Goal: Task Accomplishment & Management: Manage account settings

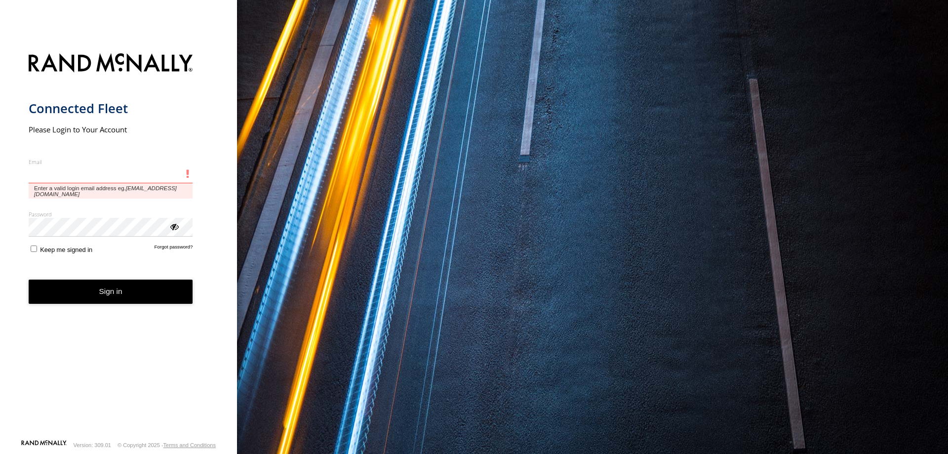
click at [95, 175] on input "Email" at bounding box center [111, 174] width 164 height 18
type input "**********"
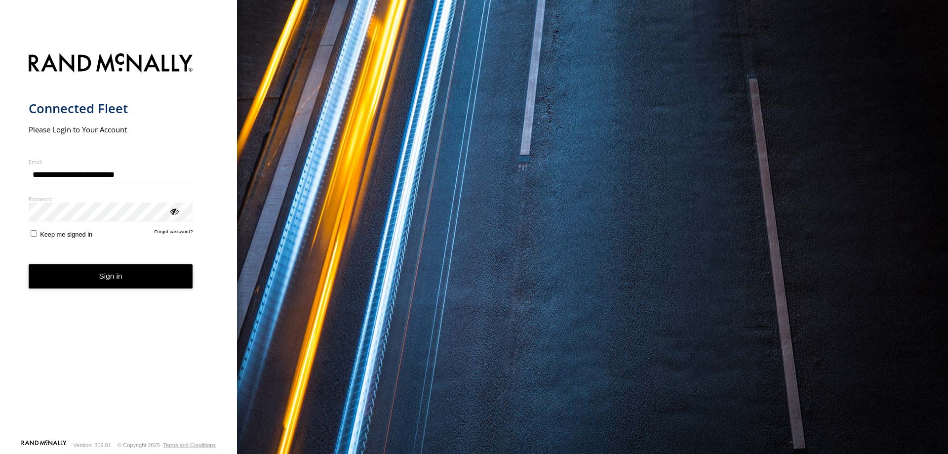
click at [112, 274] on button "Sign in" at bounding box center [111, 276] width 164 height 24
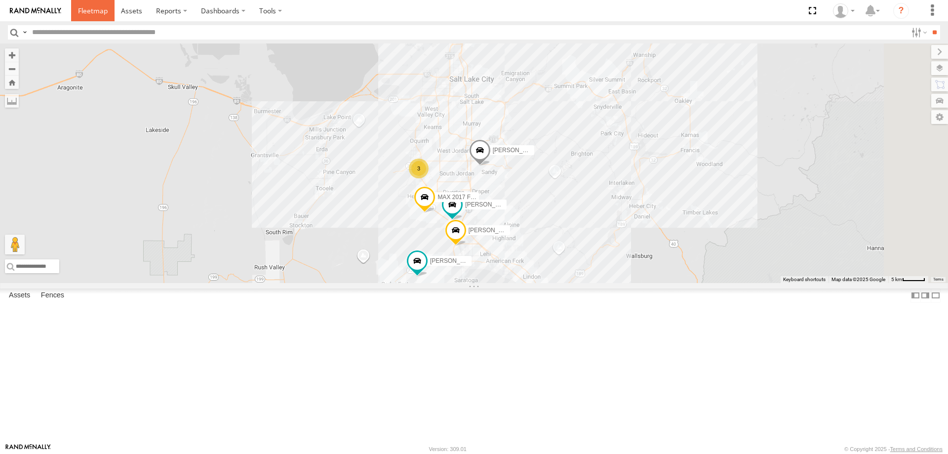
click at [95, 11] on span at bounding box center [93, 10] width 30 height 9
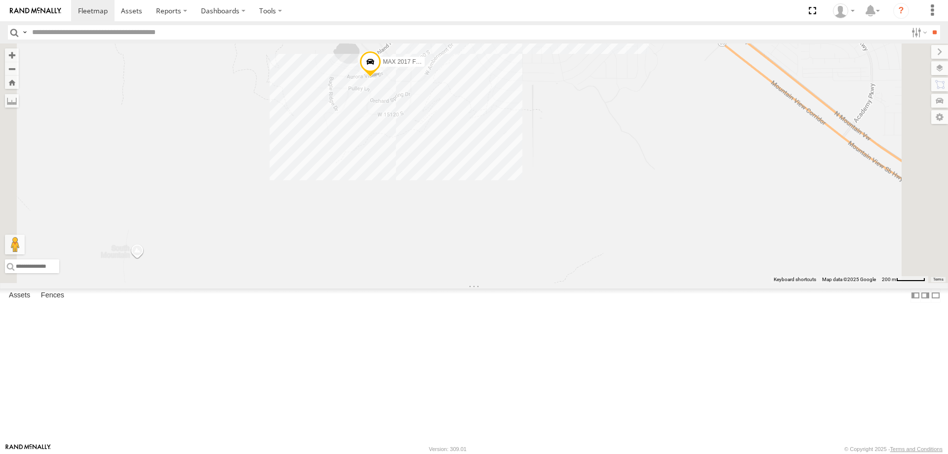
drag, startPoint x: 483, startPoint y: 193, endPoint x: 520, endPoint y: 277, distance: 91.7
click at [520, 277] on div "JORGE 2020 F350 GT2 RUBEN 2017 E350 GT1 MITCH- 2022 F150 MAX 2017 F150 JARED -2…" at bounding box center [474, 162] width 948 height 239
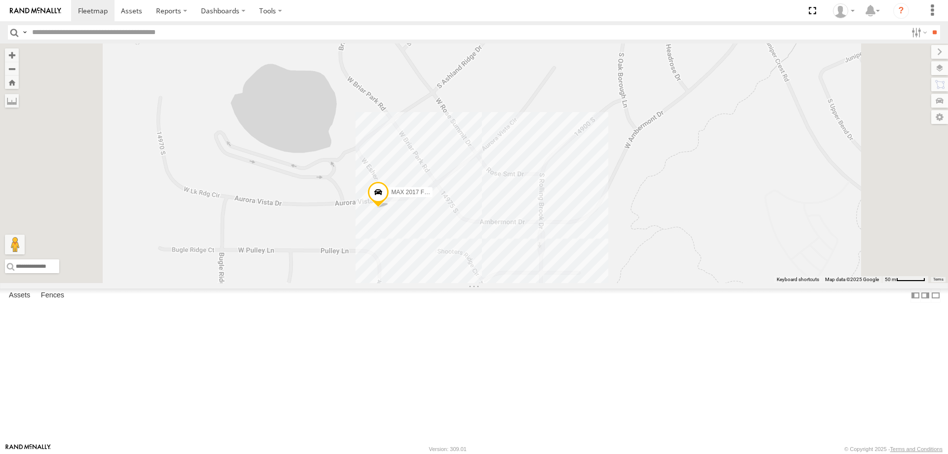
click at [434, 196] on span "MAX 2017 F150" at bounding box center [412, 192] width 43 height 7
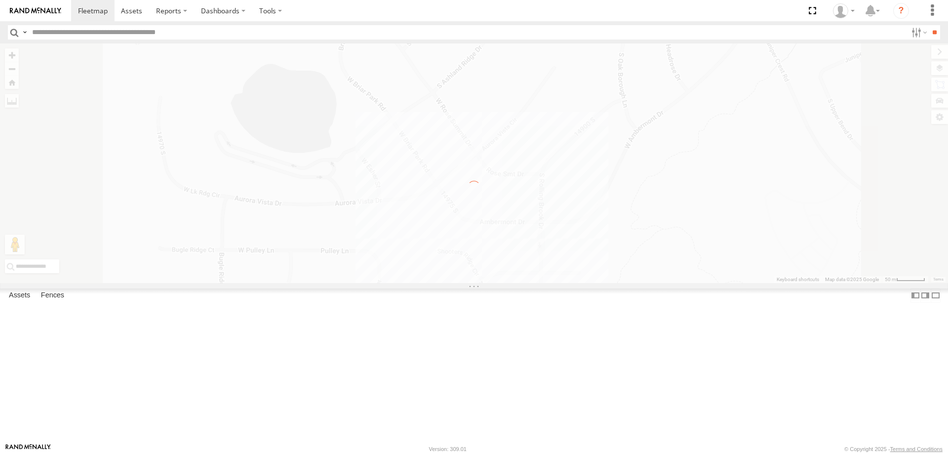
click at [483, 283] on div "← Move left → Move right ↑ Move up ↓ Move down + Zoom in - Zoom out Home Jump l…" at bounding box center [474, 162] width 948 height 239
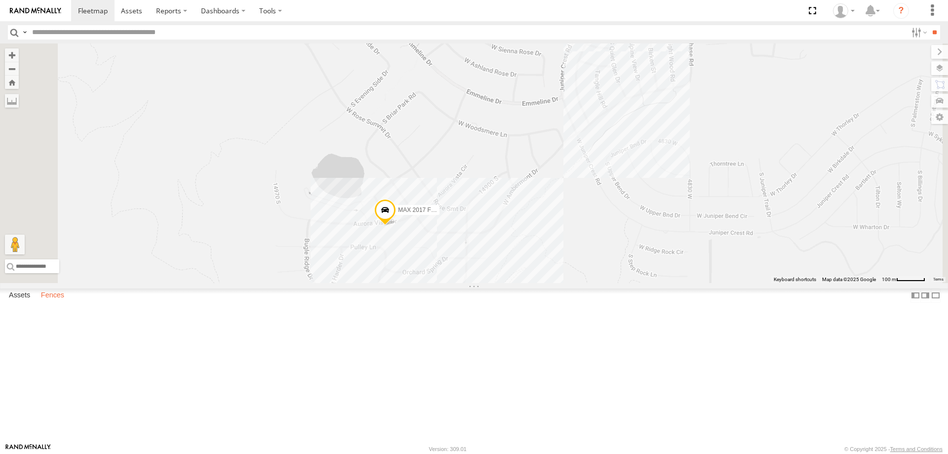
click at [54, 302] on label "Fences" at bounding box center [52, 295] width 33 height 14
click at [0, 0] on link "Fence Mgt" at bounding box center [0, 0] width 0 height 0
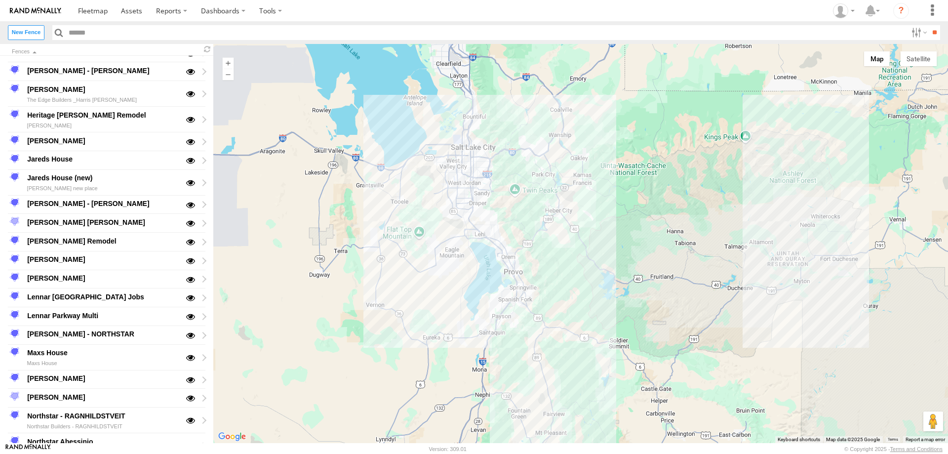
scroll to position [543, 0]
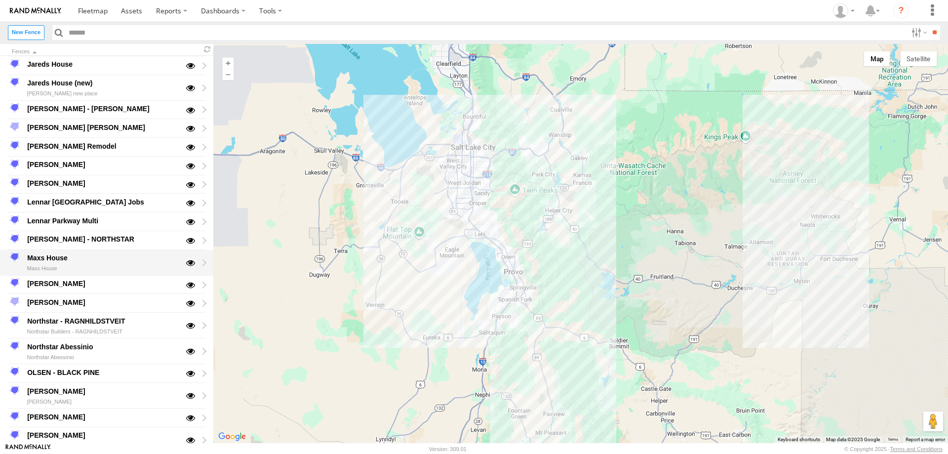
click at [50, 257] on div "Maxs House" at bounding box center [103, 258] width 154 height 12
type input "**********"
type textarea "**********"
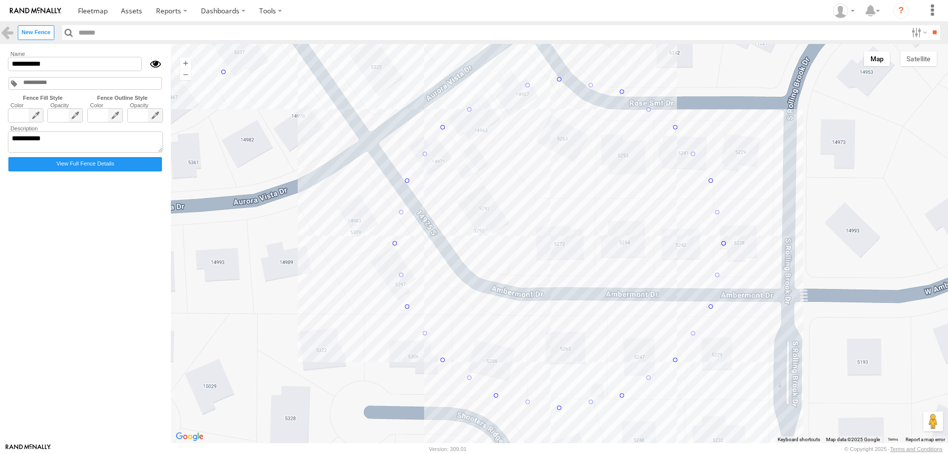
drag, startPoint x: 496, startPoint y: 91, endPoint x: 212, endPoint y: 71, distance: 285.1
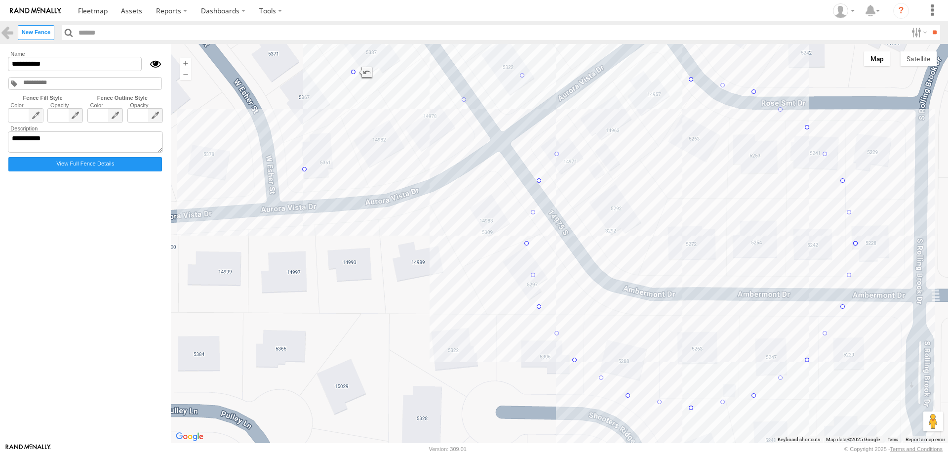
drag, startPoint x: 442, startPoint y: 127, endPoint x: 303, endPoint y: 170, distance: 146.2
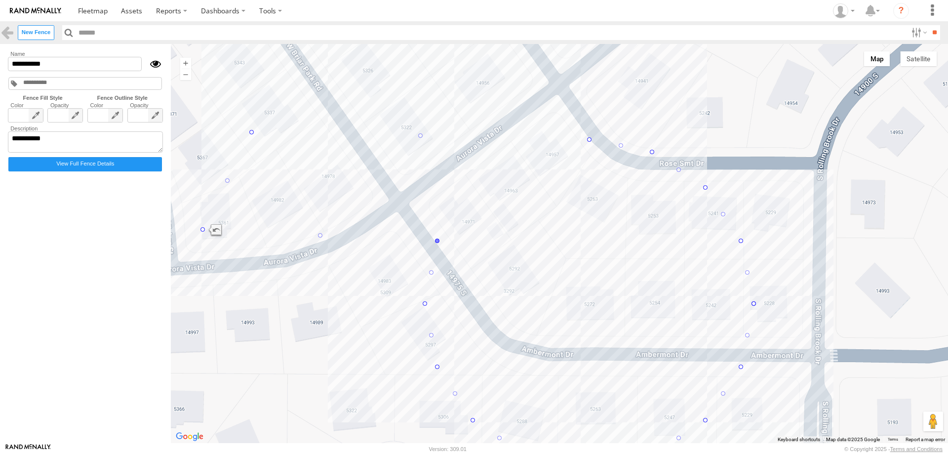
drag, startPoint x: 539, startPoint y: 178, endPoint x: 436, endPoint y: 239, distance: 119.1
click at [436, 239] on div at bounding box center [559, 243] width 777 height 399
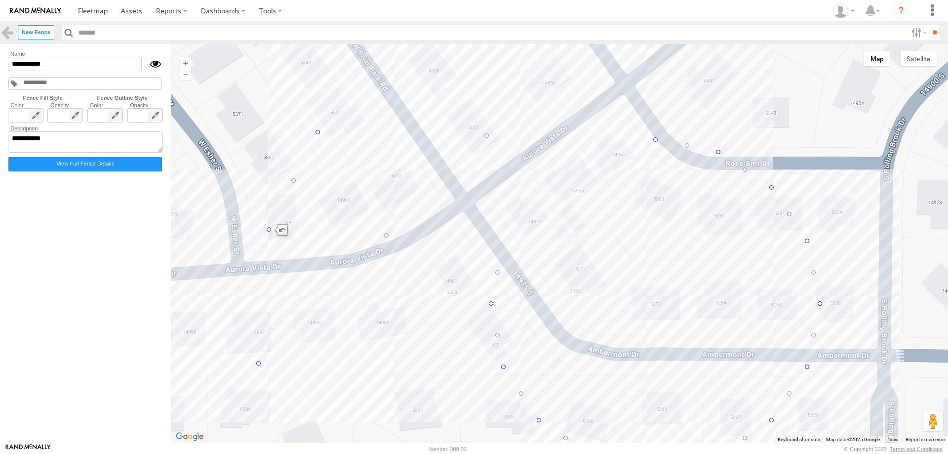
drag, startPoint x: 436, startPoint y: 241, endPoint x: 256, endPoint y: 365, distance: 218.0
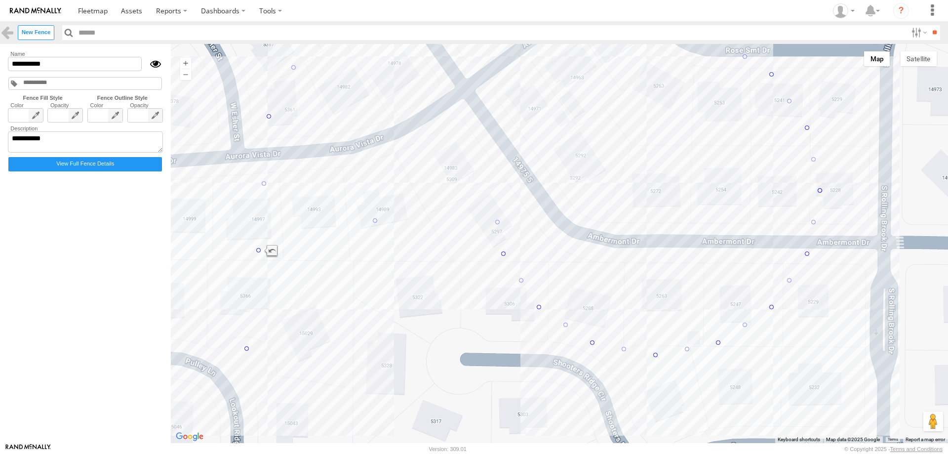
drag, startPoint x: 492, startPoint y: 304, endPoint x: 247, endPoint y: 350, distance: 249.3
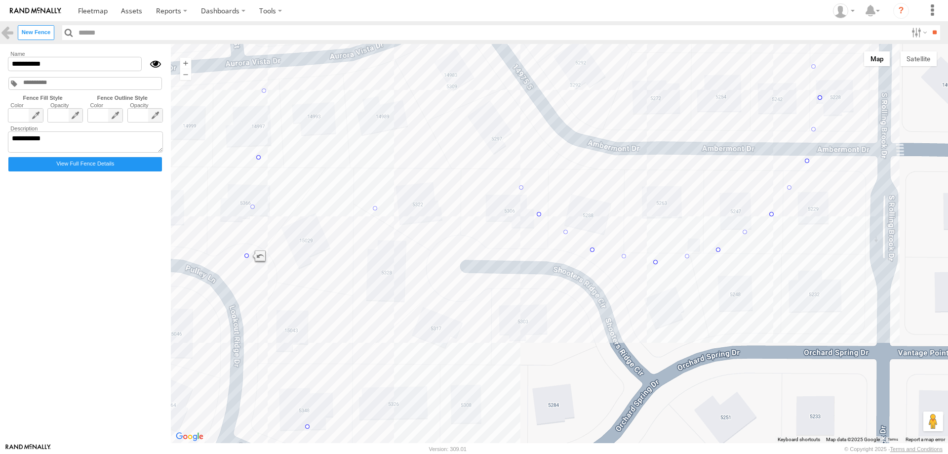
drag, startPoint x: 504, startPoint y: 254, endPoint x: 304, endPoint y: 411, distance: 253.9
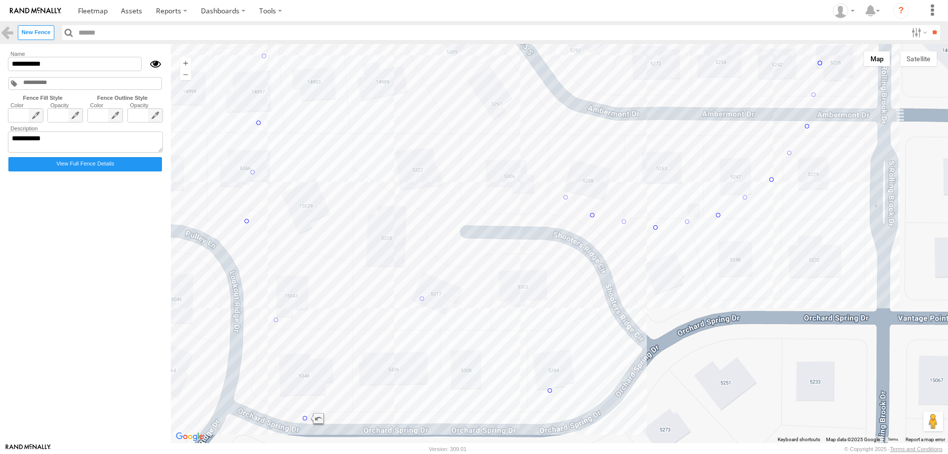
drag, startPoint x: 540, startPoint y: 178, endPoint x: 551, endPoint y: 391, distance: 212.6
drag, startPoint x: 594, startPoint y: 215, endPoint x: 711, endPoint y: 377, distance: 199.8
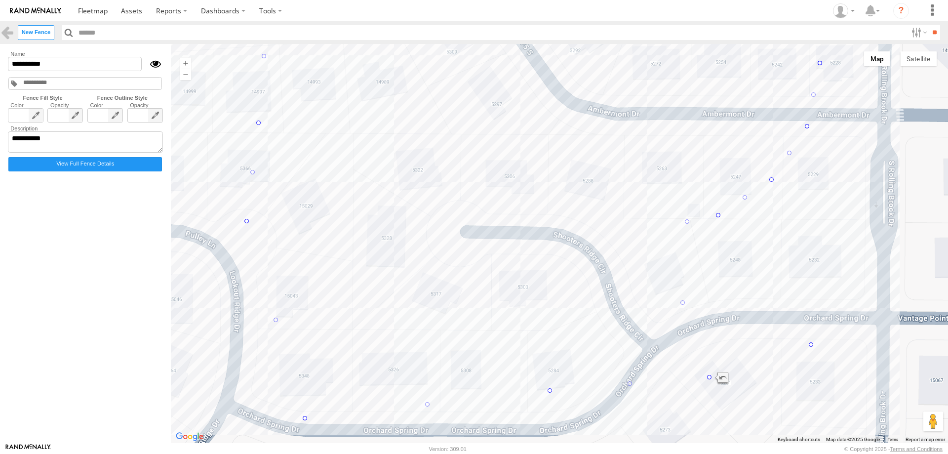
drag, startPoint x: 655, startPoint y: 225, endPoint x: 812, endPoint y: 342, distance: 196.2
drag, startPoint x: 716, startPoint y: 213, endPoint x: 835, endPoint y: 237, distance: 121.4
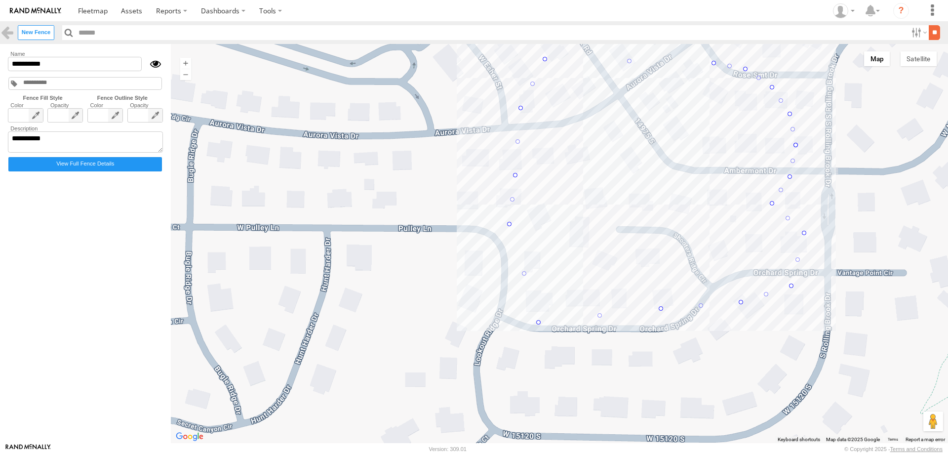
click at [936, 35] on input "**" at bounding box center [934, 32] width 11 height 14
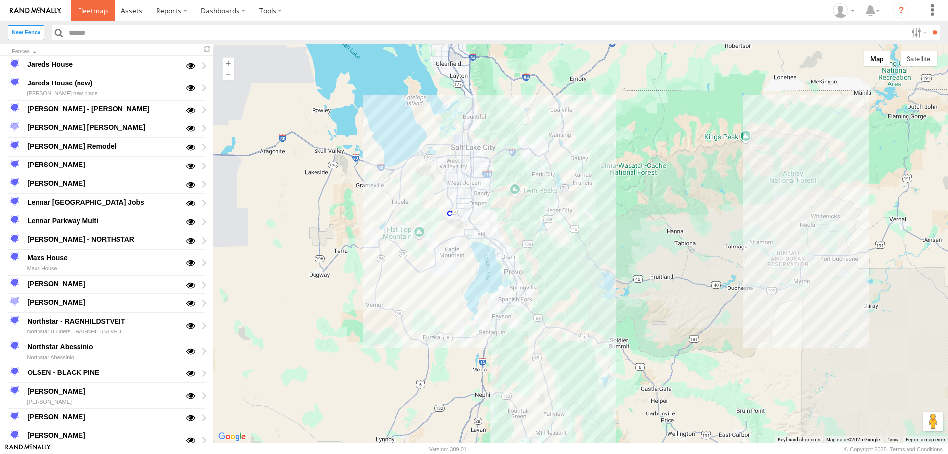
click at [92, 9] on span at bounding box center [93, 10] width 30 height 9
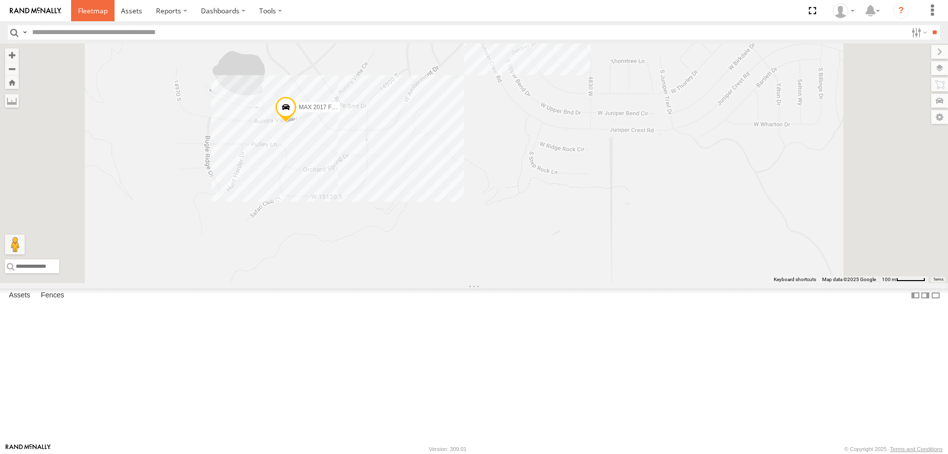
click at [89, 10] on span at bounding box center [93, 10] width 30 height 9
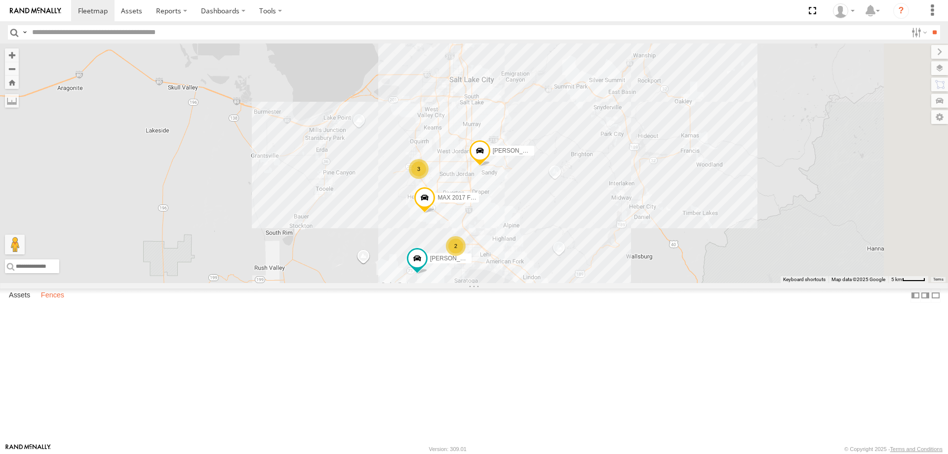
click at [52, 302] on label "Fences" at bounding box center [52, 295] width 33 height 14
click at [0, 0] on link "Fence Mgt" at bounding box center [0, 0] width 0 height 0
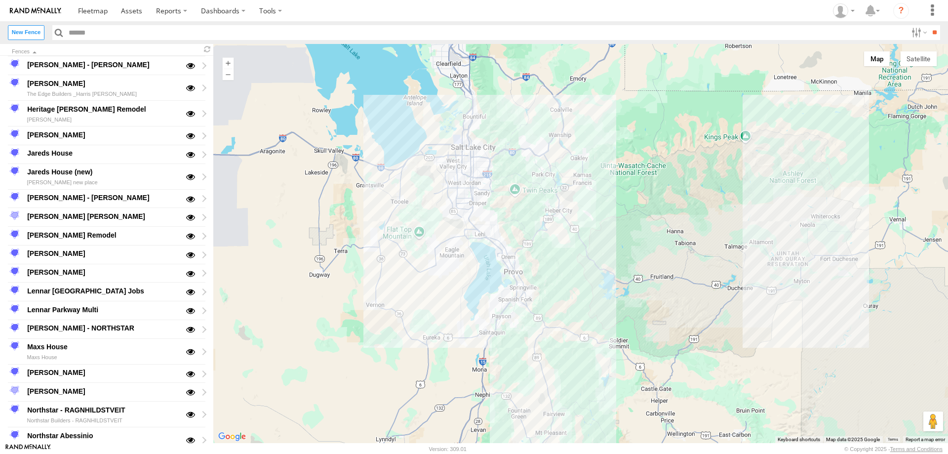
scroll to position [593, 0]
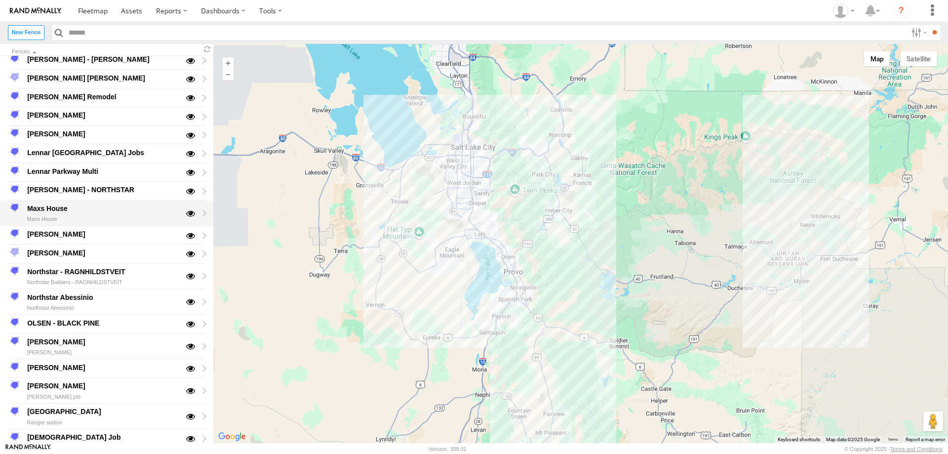
click at [45, 207] on div "Maxs House" at bounding box center [103, 208] width 154 height 12
type input "**********"
type textarea "**********"
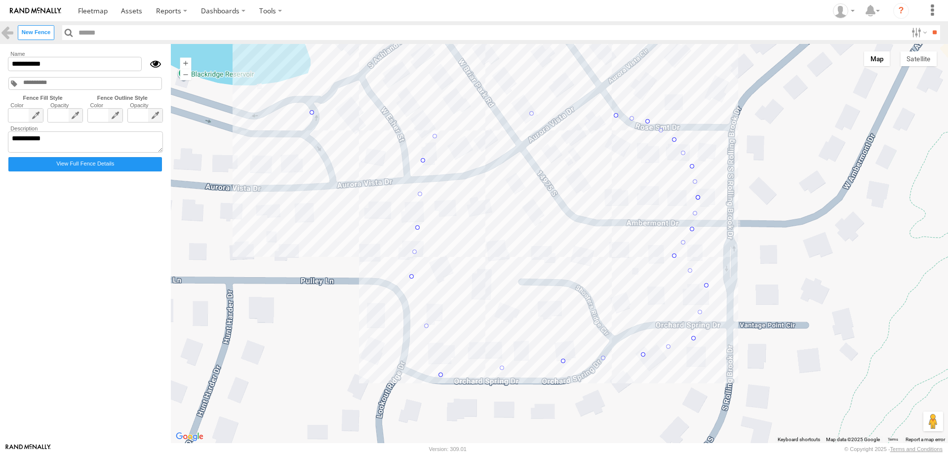
drag, startPoint x: 446, startPoint y: 111, endPoint x: 311, endPoint y: 112, distance: 135.3
drag, startPoint x: 421, startPoint y: 160, endPoint x: 306, endPoint y: 198, distance: 121.0
drag, startPoint x: 417, startPoint y: 229, endPoint x: 302, endPoint y: 271, distance: 122.0
drag, startPoint x: 410, startPoint y: 277, endPoint x: 290, endPoint y: 383, distance: 160.2
click at [930, 35] on input "**" at bounding box center [934, 32] width 11 height 14
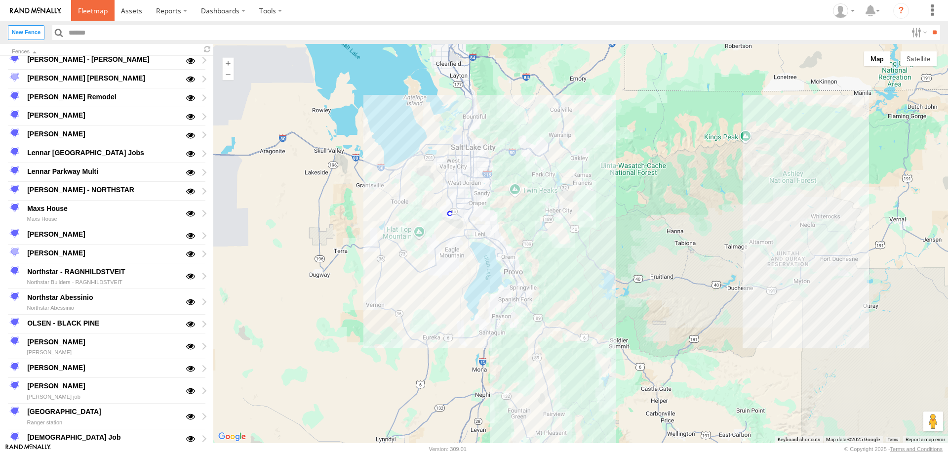
click at [91, 10] on span at bounding box center [93, 10] width 30 height 9
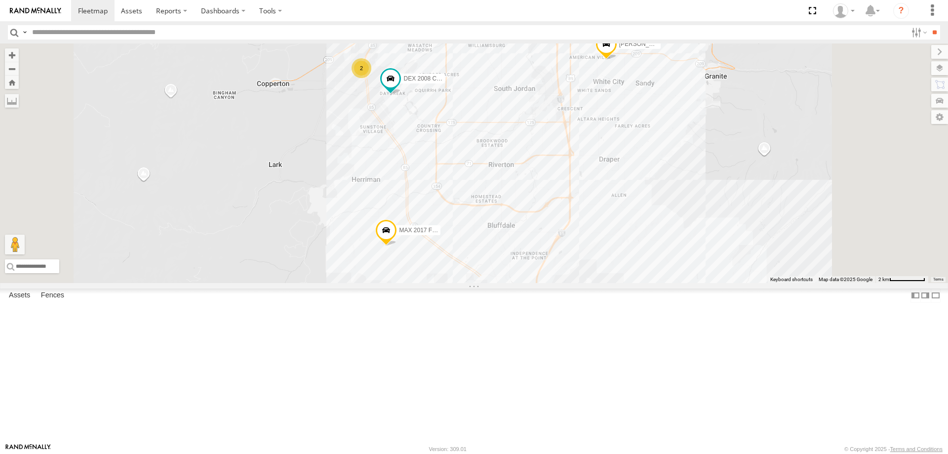
drag, startPoint x: 527, startPoint y: 163, endPoint x: 531, endPoint y: 186, distance: 23.1
click at [531, 186] on div "[PERSON_NAME] 2020 F350 GT2 [PERSON_NAME] 2017 E350 GT1 [PERSON_NAME]- 2022 F15…" at bounding box center [474, 162] width 948 height 239
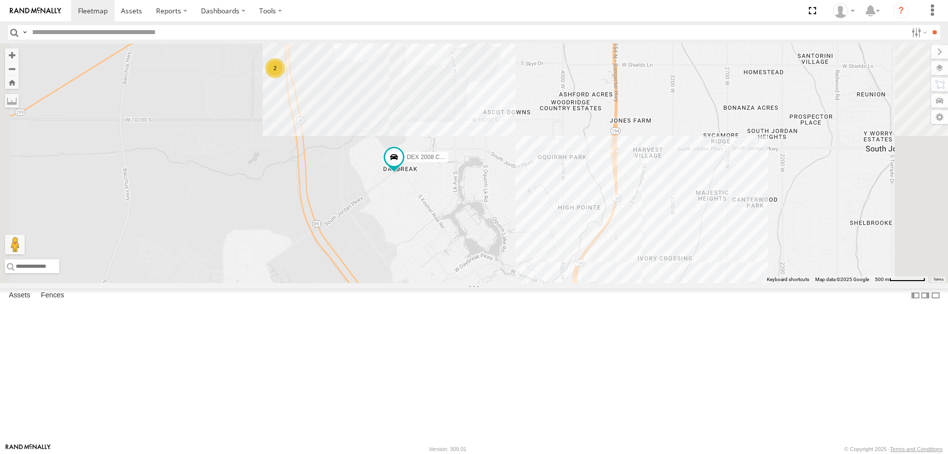
drag, startPoint x: 436, startPoint y: 118, endPoint x: 458, endPoint y: 229, distance: 113.2
click at [458, 228] on div "[PERSON_NAME] 2020 F350 GT2 [PERSON_NAME] 2017 E350 GT1 [PERSON_NAME]- 2022 F15…" at bounding box center [474, 162] width 948 height 239
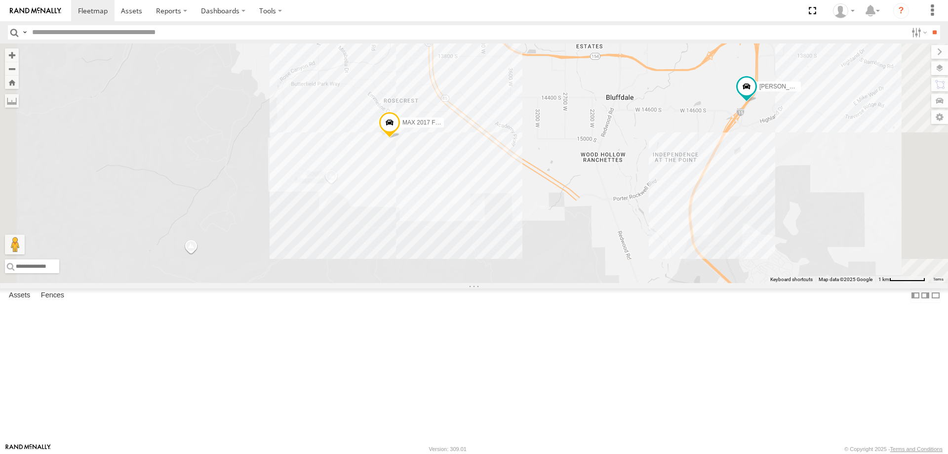
click at [445, 126] on span "MAX 2017 F150" at bounding box center [423, 122] width 43 height 7
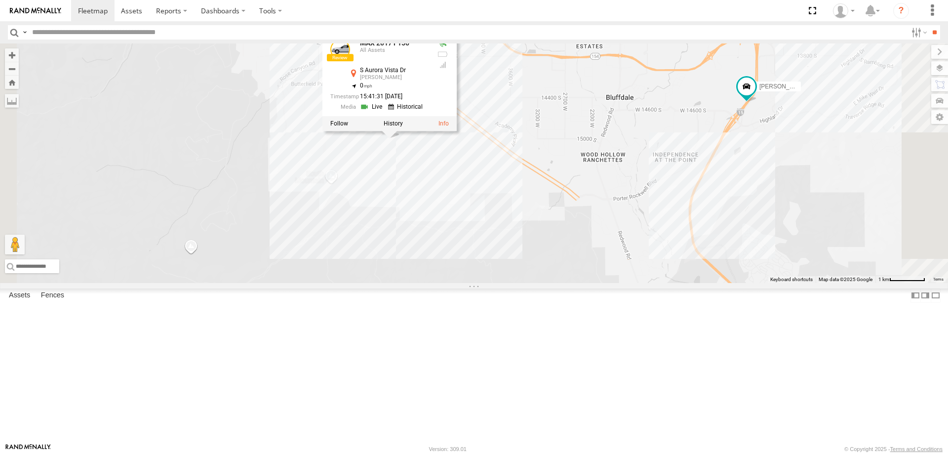
click at [549, 261] on div "[PERSON_NAME] 2020 F350 GT2 [PERSON_NAME] 2017 E350 GT1 [PERSON_NAME] -2023 F15…" at bounding box center [474, 162] width 948 height 239
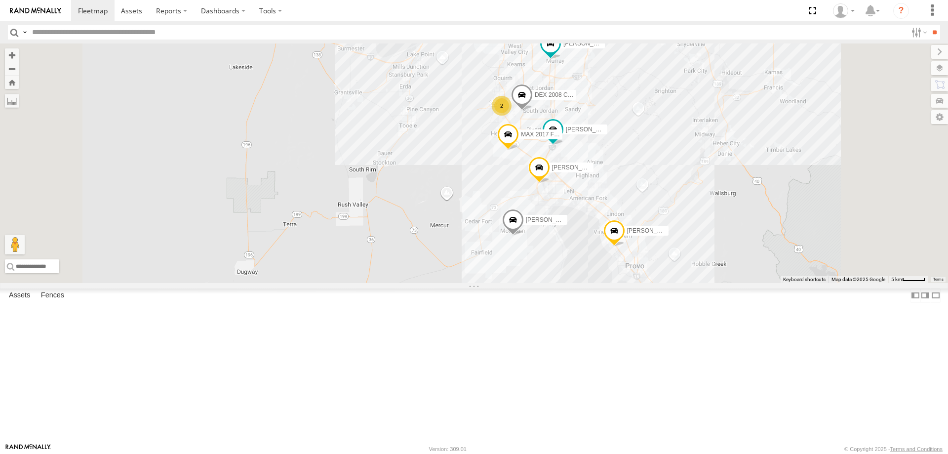
drag, startPoint x: 752, startPoint y: 326, endPoint x: 729, endPoint y: 267, distance: 64.1
click at [732, 270] on div "[PERSON_NAME] 2020 F350 GT2 [PERSON_NAME] 2017 E350 GT1 [PERSON_NAME] -2023 F15…" at bounding box center [474, 162] width 948 height 239
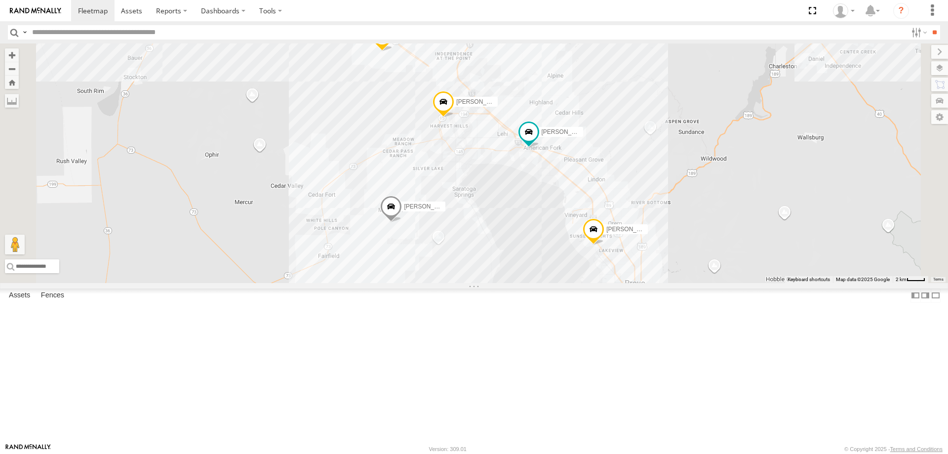
drag, startPoint x: 508, startPoint y: 185, endPoint x: 507, endPoint y: 243, distance: 58.8
click at [507, 243] on div "[PERSON_NAME] 2020 F350 GT2 [PERSON_NAME] 2017 E350 GT1 [PERSON_NAME] -2023 F15…" at bounding box center [474, 162] width 948 height 239
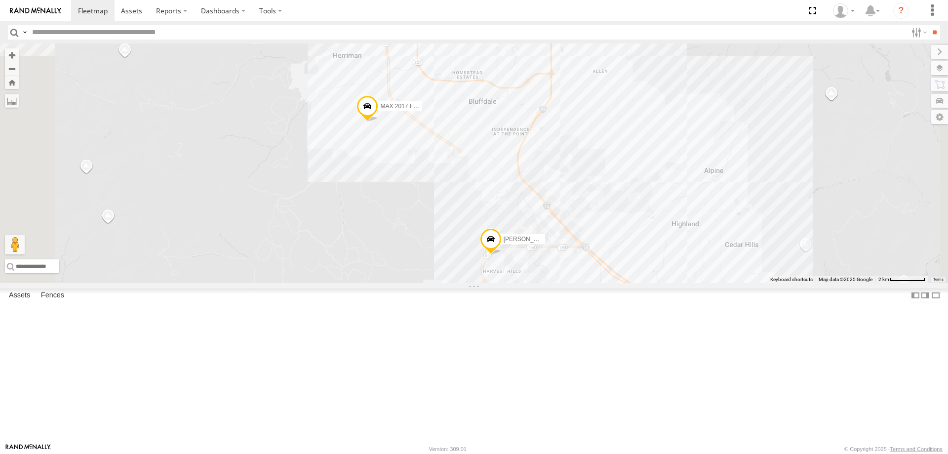
drag, startPoint x: 505, startPoint y: 152, endPoint x: 497, endPoint y: 237, distance: 85.8
click at [497, 237] on div "[PERSON_NAME] 2020 F350 GT2 [PERSON_NAME] 2017 E350 GT1 [PERSON_NAME] -2023 F15…" at bounding box center [474, 162] width 948 height 239
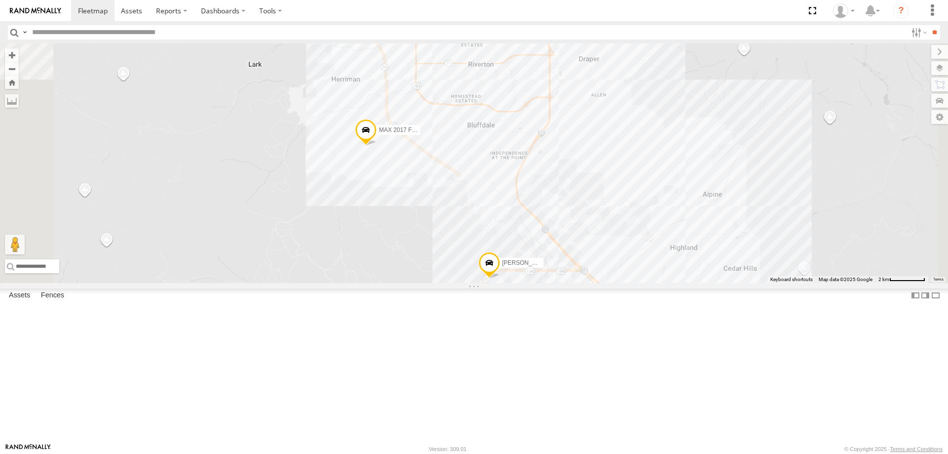
click at [422, 133] on span "MAX 2017 F150" at bounding box center [400, 129] width 43 height 7
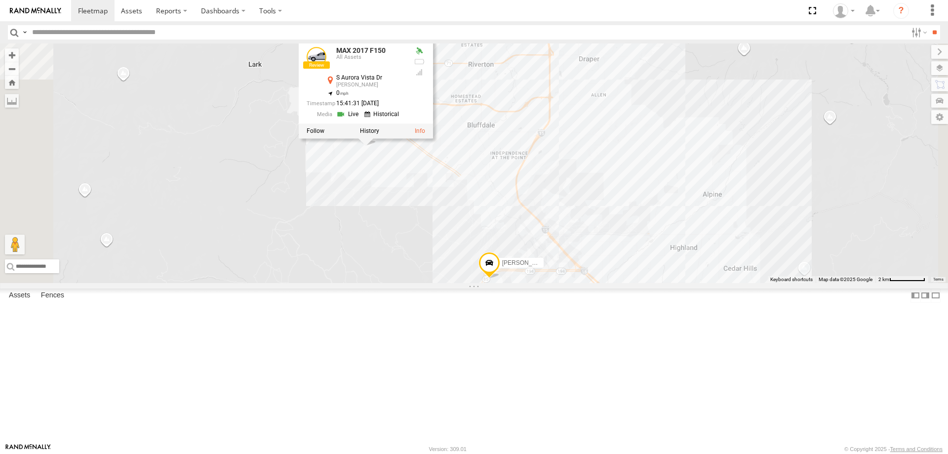
click at [532, 263] on div "[PERSON_NAME] 2020 F350 GT2 [PERSON_NAME] 2017 E350 GT1 [PERSON_NAME] -2023 F15…" at bounding box center [474, 162] width 948 height 239
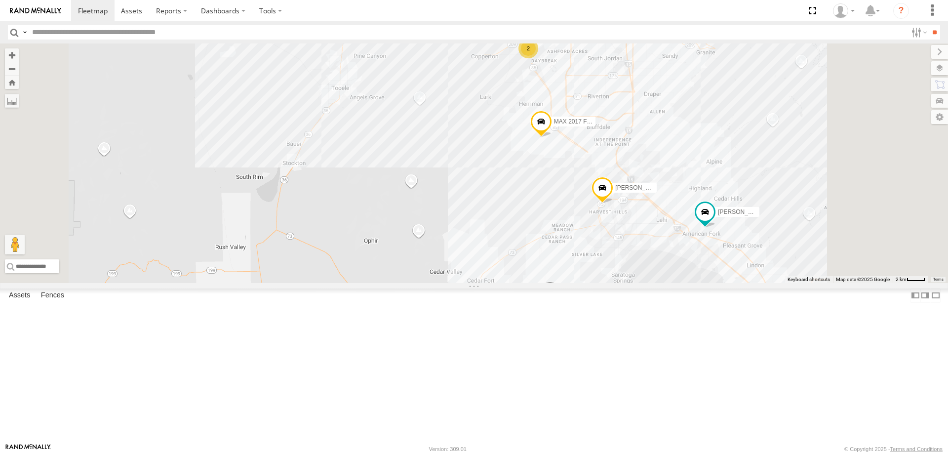
click at [655, 296] on span "[PERSON_NAME] 2020 F350 GT2" at bounding box center [609, 292] width 92 height 7
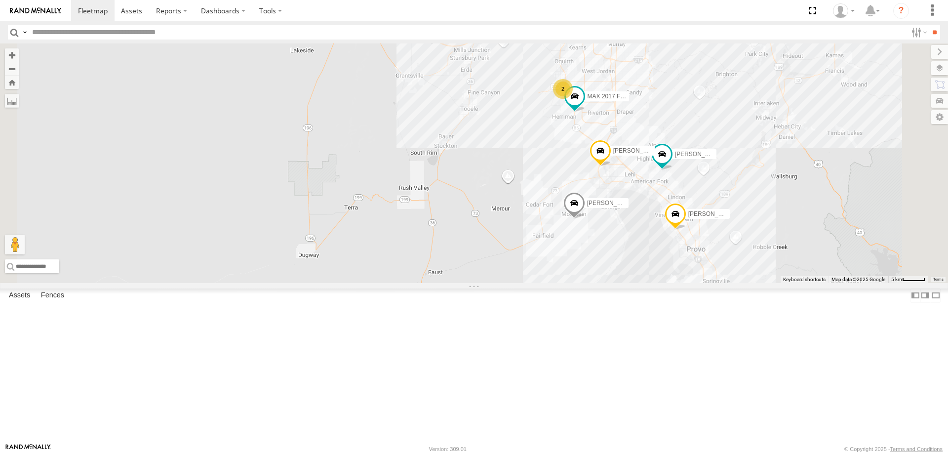
drag, startPoint x: 717, startPoint y: 173, endPoint x: 717, endPoint y: 193, distance: 20.3
click at [717, 193] on div "[PERSON_NAME] 2020 F350 GT2 [PERSON_NAME] 2017 E350 GT1 [PERSON_NAME] -2023 F15…" at bounding box center [474, 162] width 948 height 239
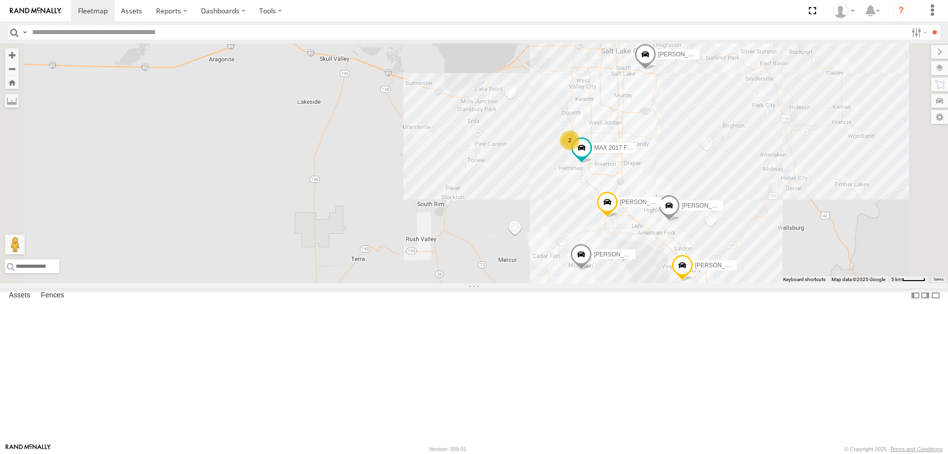
drag, startPoint x: 746, startPoint y: 147, endPoint x: 746, endPoint y: 227, distance: 80.0
click at [746, 227] on div "2 [PERSON_NAME] 2020 F350 GT2 [PERSON_NAME] 2017 E350 GT1 [PERSON_NAME] -2023 F…" at bounding box center [474, 162] width 948 height 239
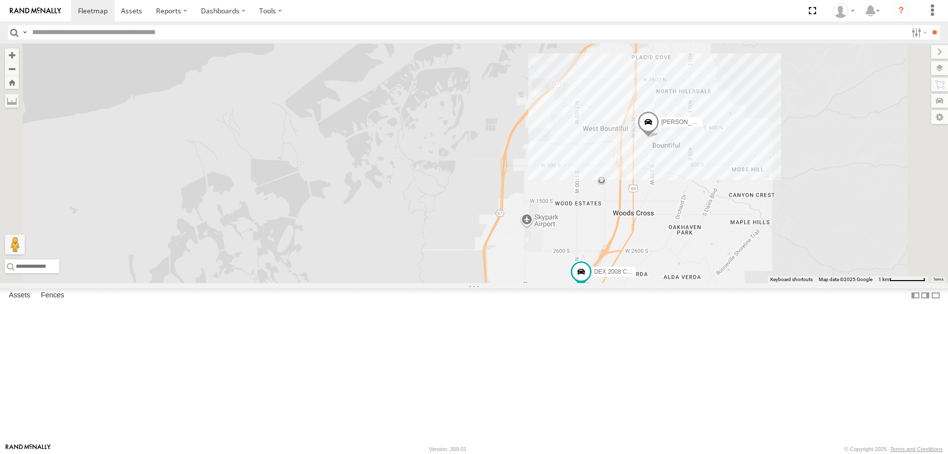
click at [742, 125] on span "[PERSON_NAME]- 2022 F150" at bounding box center [701, 122] width 80 height 7
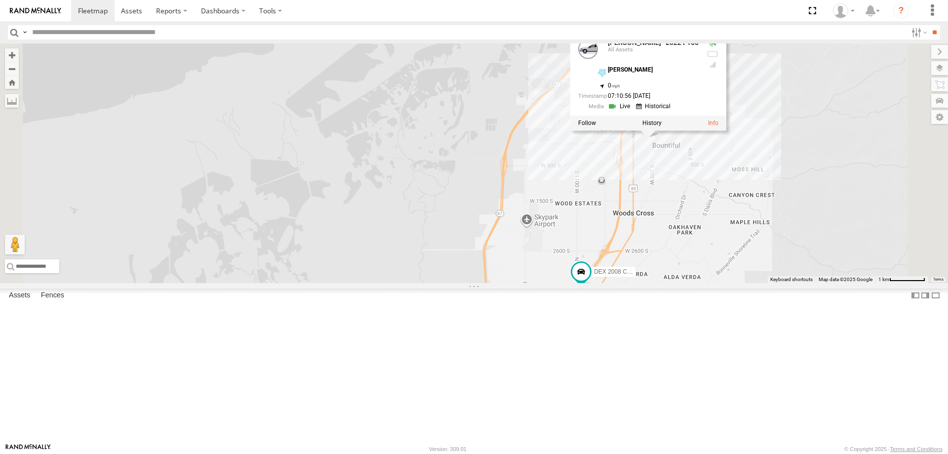
click at [566, 238] on div "[PERSON_NAME] 2020 F350 GT2 [PERSON_NAME] 2017 E350 GT1 [PERSON_NAME] -2023 F15…" at bounding box center [474, 162] width 948 height 239
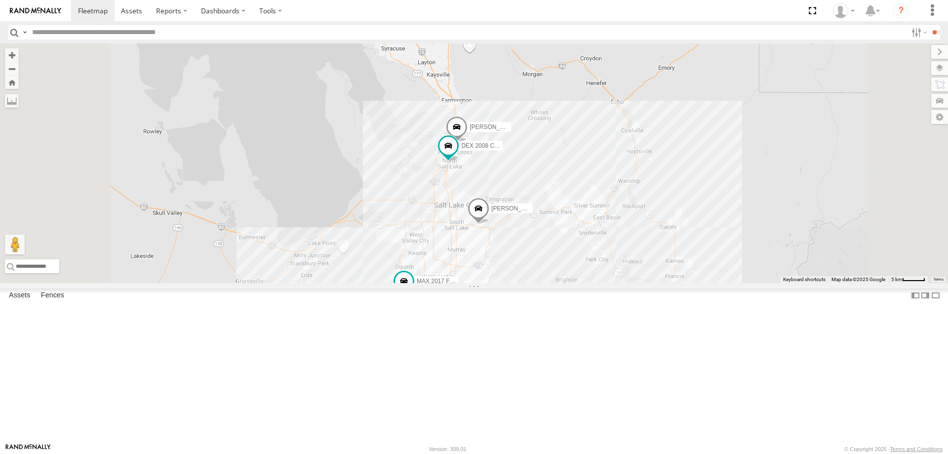
drag, startPoint x: 574, startPoint y: 344, endPoint x: 503, endPoint y: 295, distance: 86.3
click at [508, 283] on div "[PERSON_NAME] 2020 F350 GT2 [PERSON_NAME] 2017 E350 GT1 [PERSON_NAME] -2023 F15…" at bounding box center [474, 162] width 948 height 239
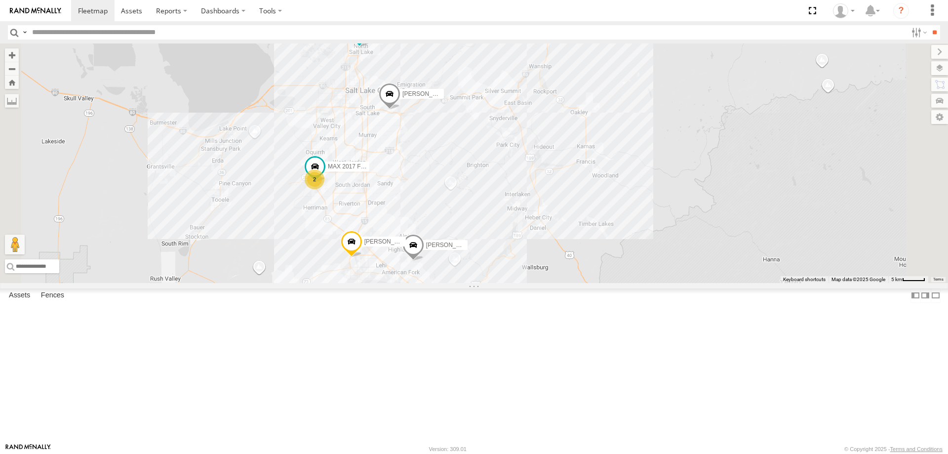
drag, startPoint x: 421, startPoint y: 296, endPoint x: 497, endPoint y: 289, distance: 75.9
click at [495, 283] on div "[PERSON_NAME] 2020 F350 GT2 [PERSON_NAME] 2017 E350 GT1 [PERSON_NAME] -2023 F15…" at bounding box center [474, 162] width 948 height 239
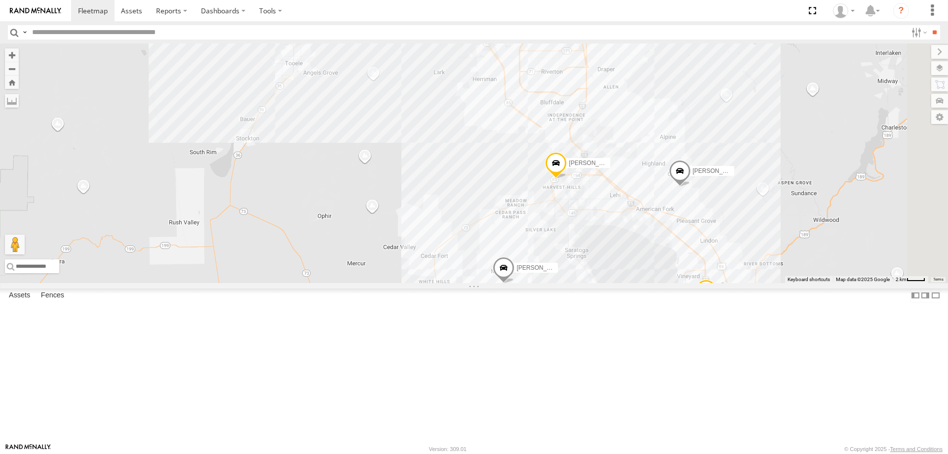
drag, startPoint x: 844, startPoint y: 237, endPoint x: 657, endPoint y: 136, distance: 212.5
click at [657, 137] on div "[PERSON_NAME] 2020 F350 GT2 [PERSON_NAME] 2017 E350 GT1 [PERSON_NAME] -2023 F15…" at bounding box center [474, 162] width 948 height 239
